Goal: Task Accomplishment & Management: Use online tool/utility

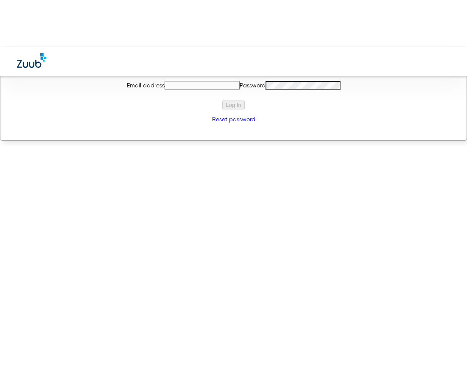
type input "[EMAIL_ADDRESS][DOMAIN_NAME]"
click at [201, 107] on form "Email address [EMAIL_ADDRESS][DOMAIN_NAME] Password Log In" at bounding box center [233, 95] width 423 height 28
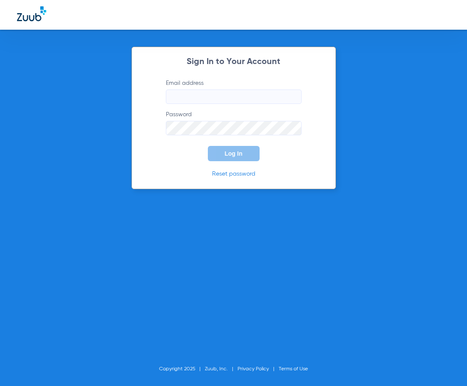
type input "[EMAIL_ADDRESS][DOMAIN_NAME]"
drag, startPoint x: 170, startPoint y: 156, endPoint x: 191, endPoint y: 150, distance: 22.1
click at [170, 156] on form "Email address [EMAIL_ADDRESS][DOMAIN_NAME] Password Log In" at bounding box center [233, 120] width 161 height 82
click at [228, 146] on button "Log In" at bounding box center [234, 153] width 52 height 15
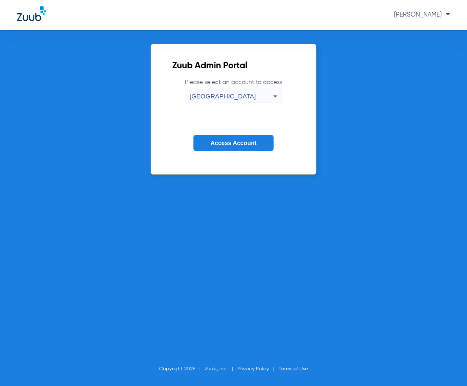
click at [228, 144] on span "Access Account" at bounding box center [233, 142] width 46 height 7
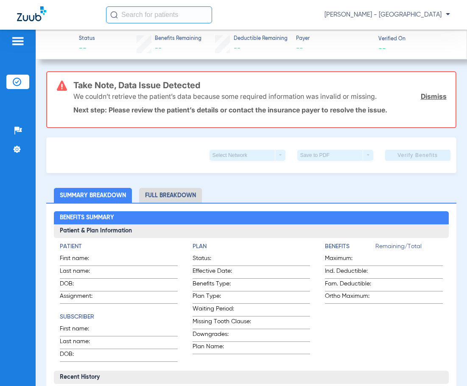
click at [153, 24] on div "Anna Stahlkopf - South Tucson" at bounding box center [233, 15] width 467 height 30
click at [153, 14] on input "text" at bounding box center [159, 14] width 106 height 17
type input "["
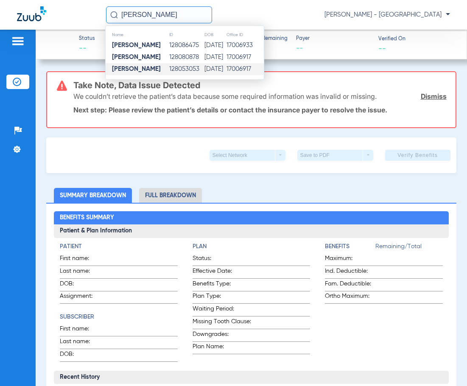
type input "patricia felix"
click at [204, 72] on td "04/29/1967" at bounding box center [215, 69] width 22 height 12
